Goal: Information Seeking & Learning: Check status

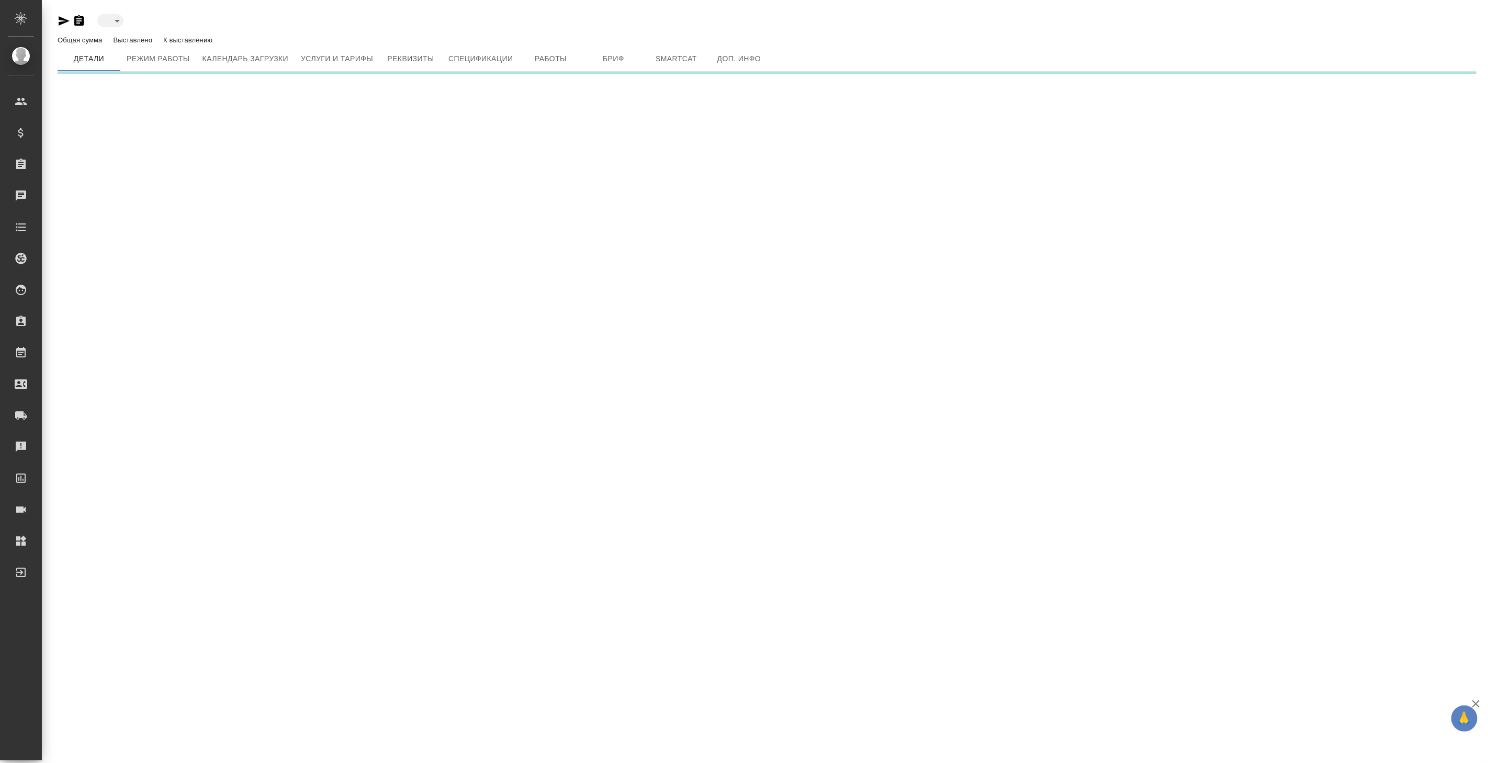
type input "blackList"
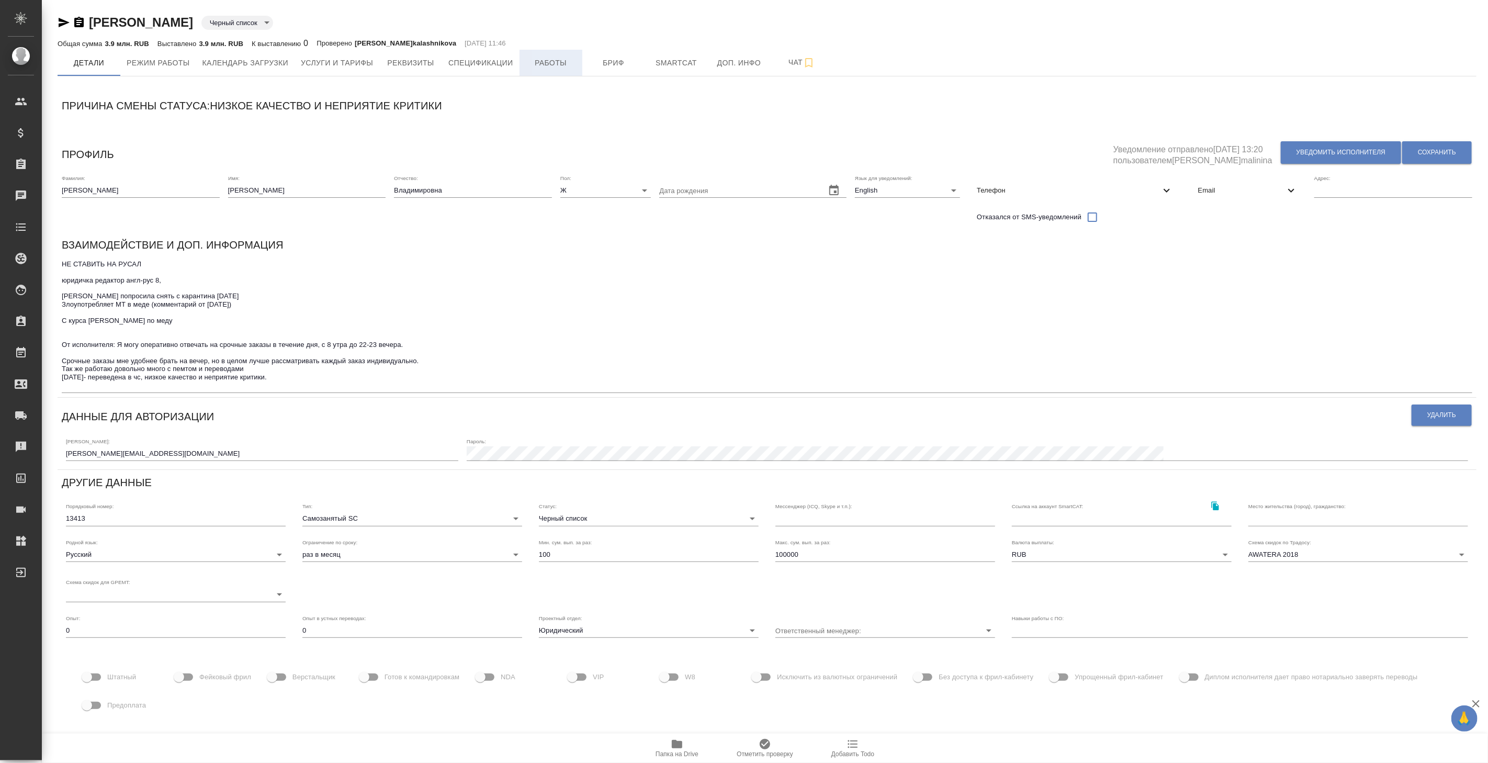
click at [548, 63] on span "Работы" at bounding box center [551, 62] width 50 height 13
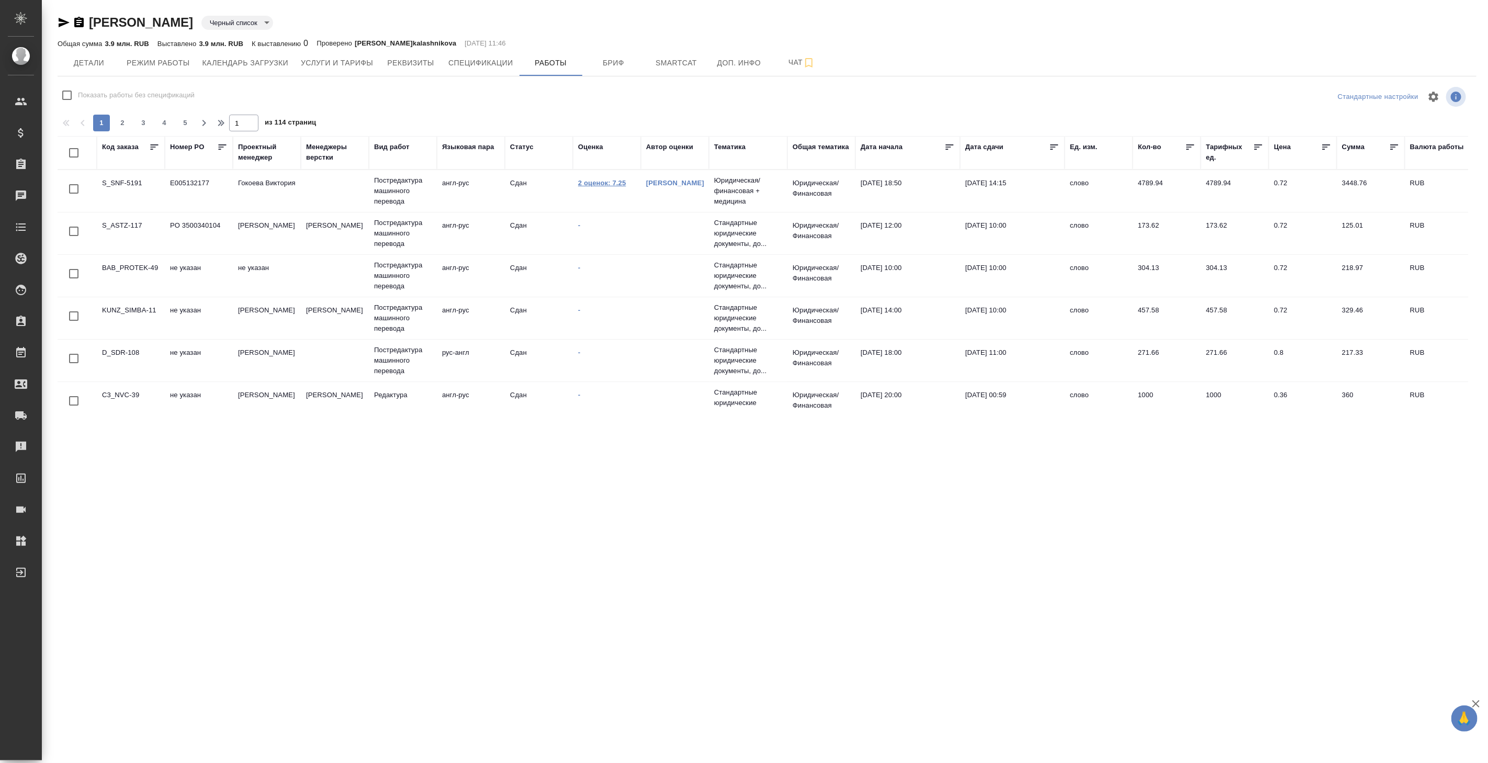
click at [610, 183] on link "2 оценок: 7.25" at bounding box center [602, 183] width 48 height 8
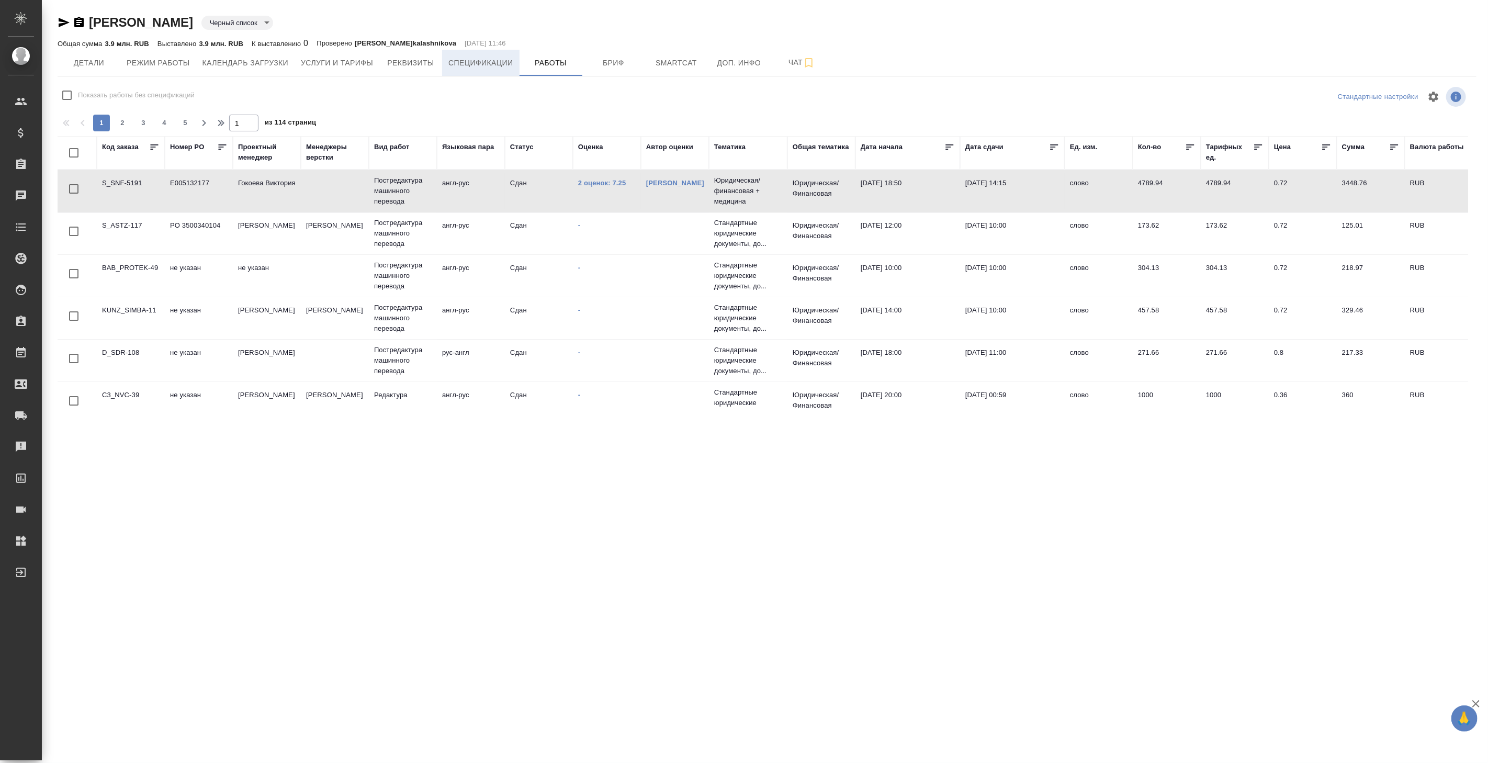
click at [470, 61] on span "Спецификации" at bounding box center [480, 62] width 64 height 13
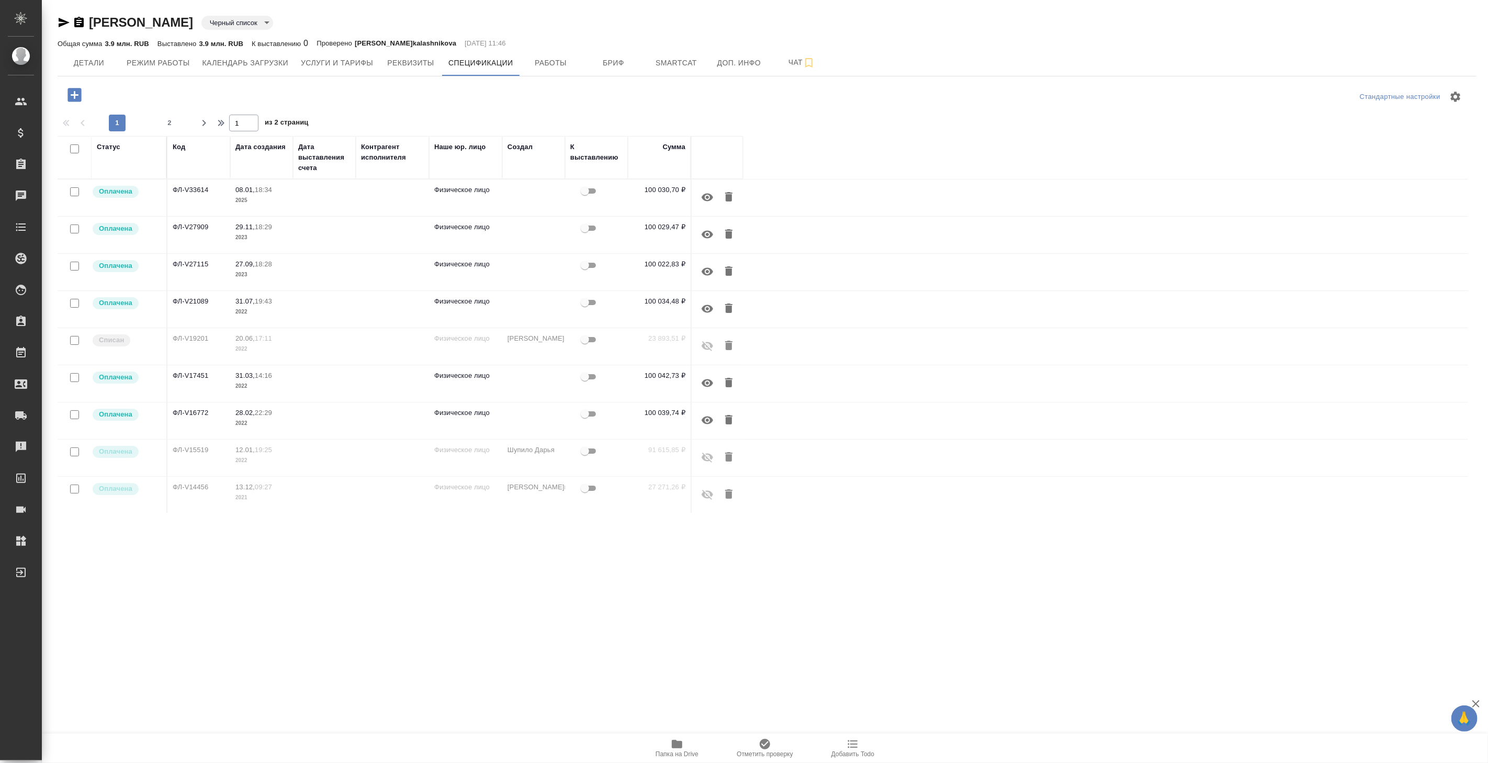
click at [328, 189] on td at bounding box center [324, 197] width 63 height 37
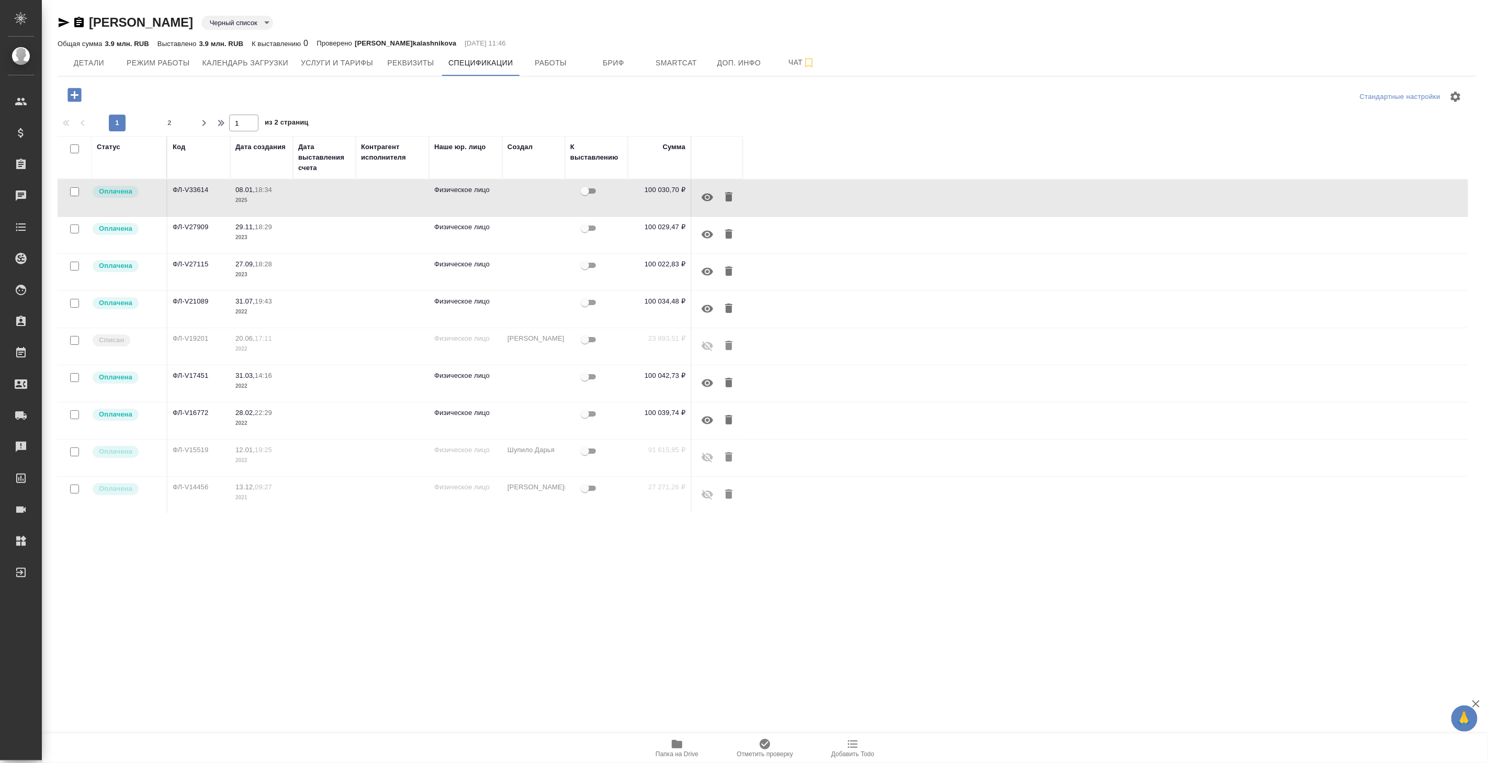
click at [380, 216] on td at bounding box center [392, 197] width 73 height 37
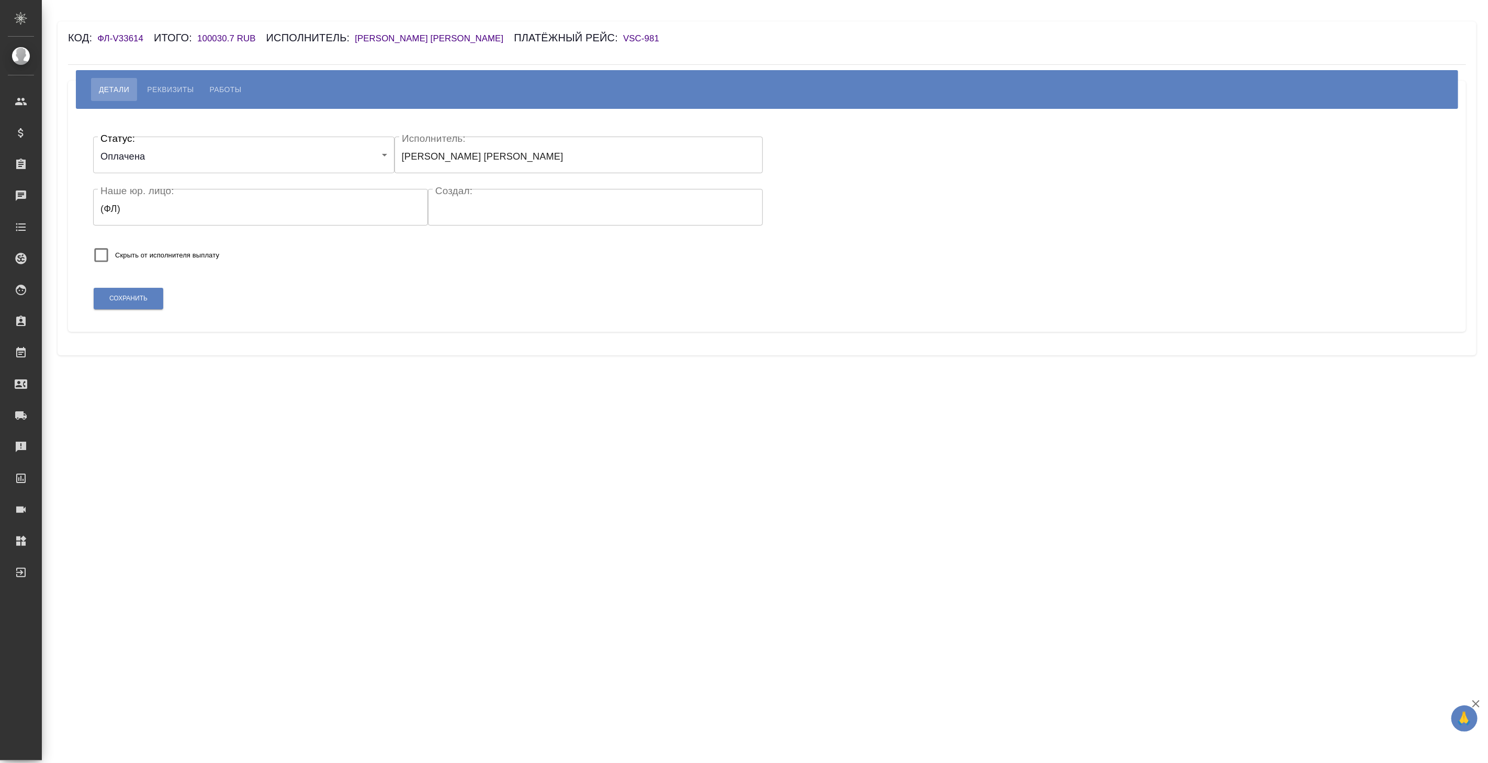
click at [229, 82] on button "Работы" at bounding box center [226, 89] width 48 height 23
select select "10"
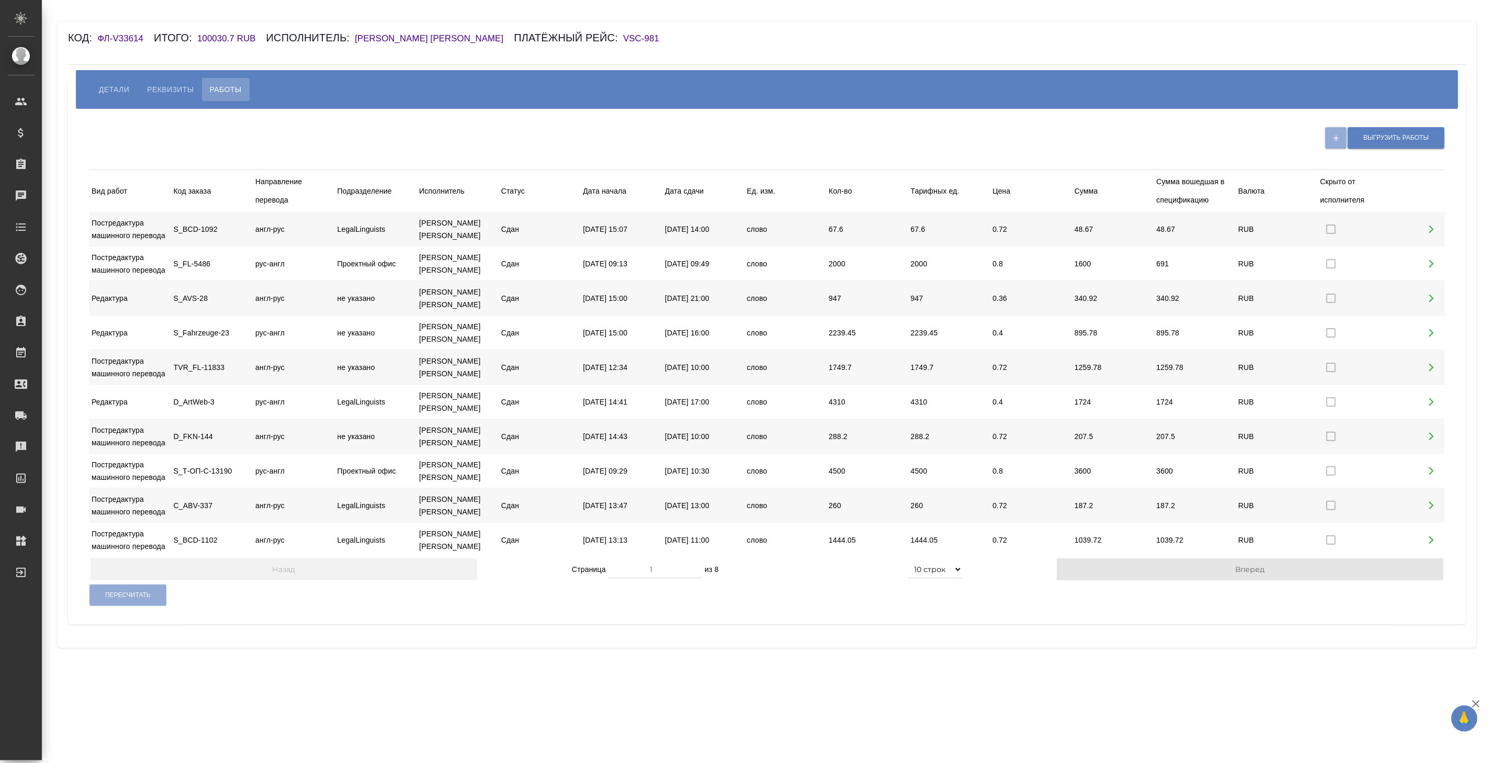
click at [661, 39] on h6 "VSC-981" at bounding box center [646, 38] width 47 height 10
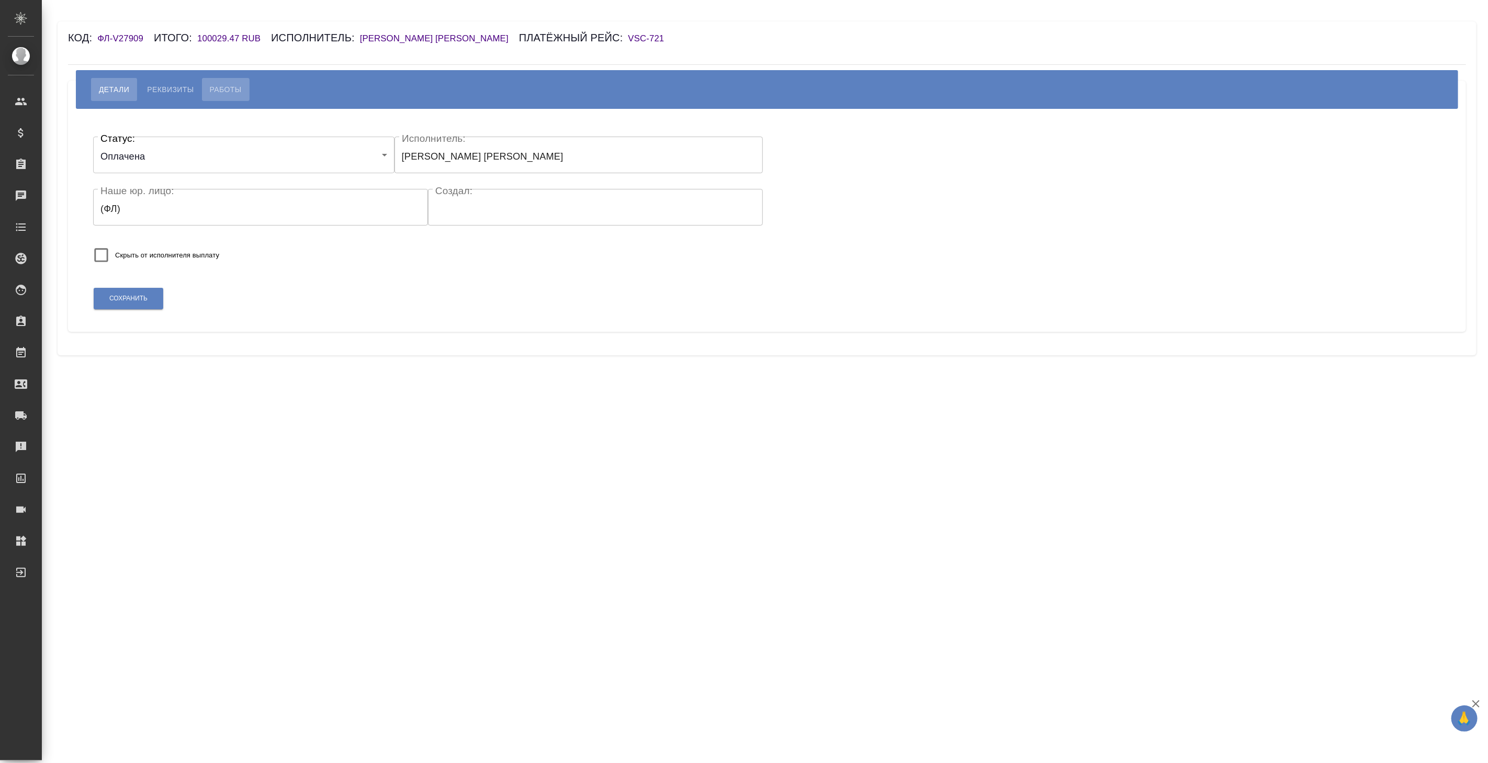
click at [224, 85] on span "Работы" at bounding box center [226, 89] width 32 height 13
select select "10"
